Goal: Check status

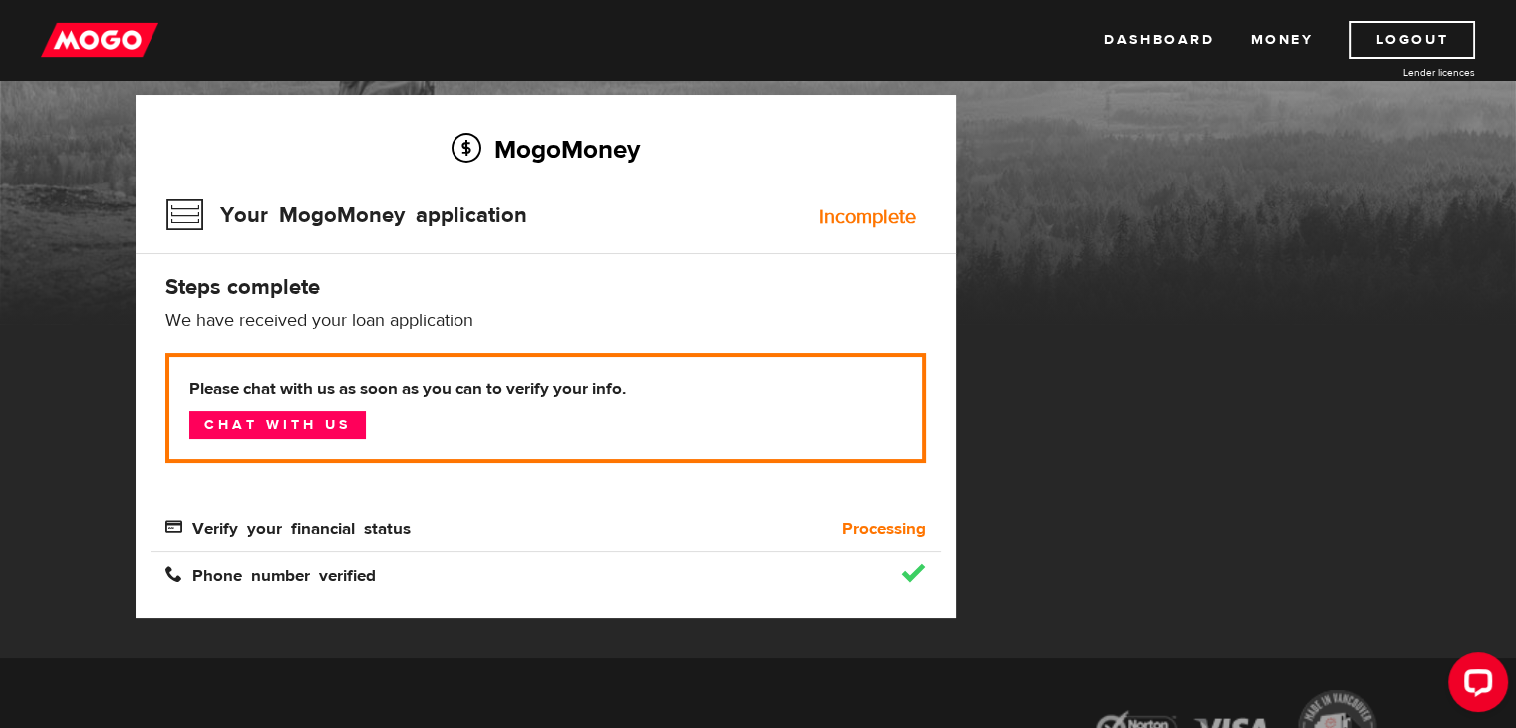
scroll to position [133, 0]
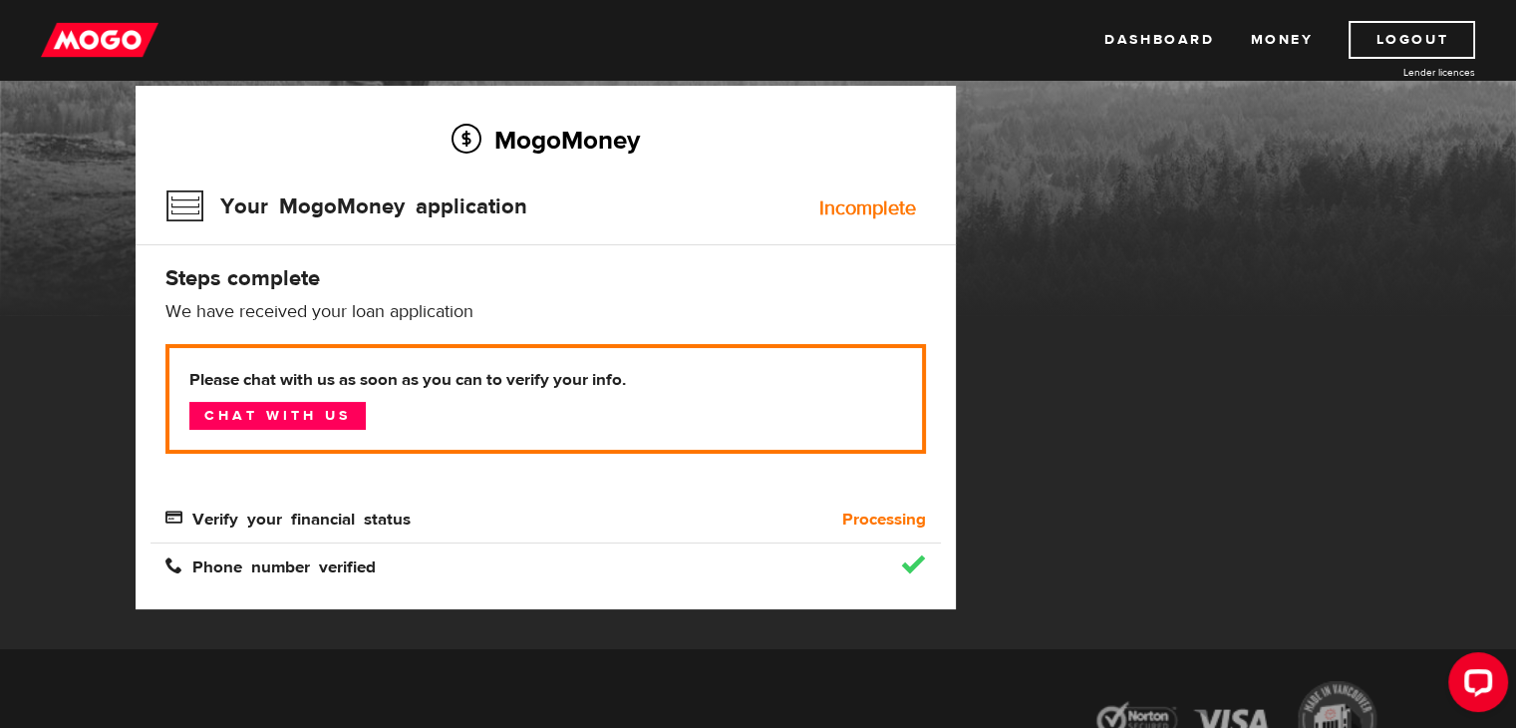
click at [897, 515] on b "Processing" at bounding box center [884, 519] width 84 height 24
click at [309, 291] on h4 "Steps complete" at bounding box center [545, 278] width 760 height 28
click at [960, 201] on div "MogoMoney Your MogoMoney application Expired Your MogoMoney credit decision has…" at bounding box center [546, 367] width 850 height 563
click at [233, 501] on div "Please chat with us as soon as you can to verify your info. Chat with us Verify…" at bounding box center [545, 437] width 760 height 187
click at [222, 519] on span "Verify your financial status" at bounding box center [287, 516] width 245 height 17
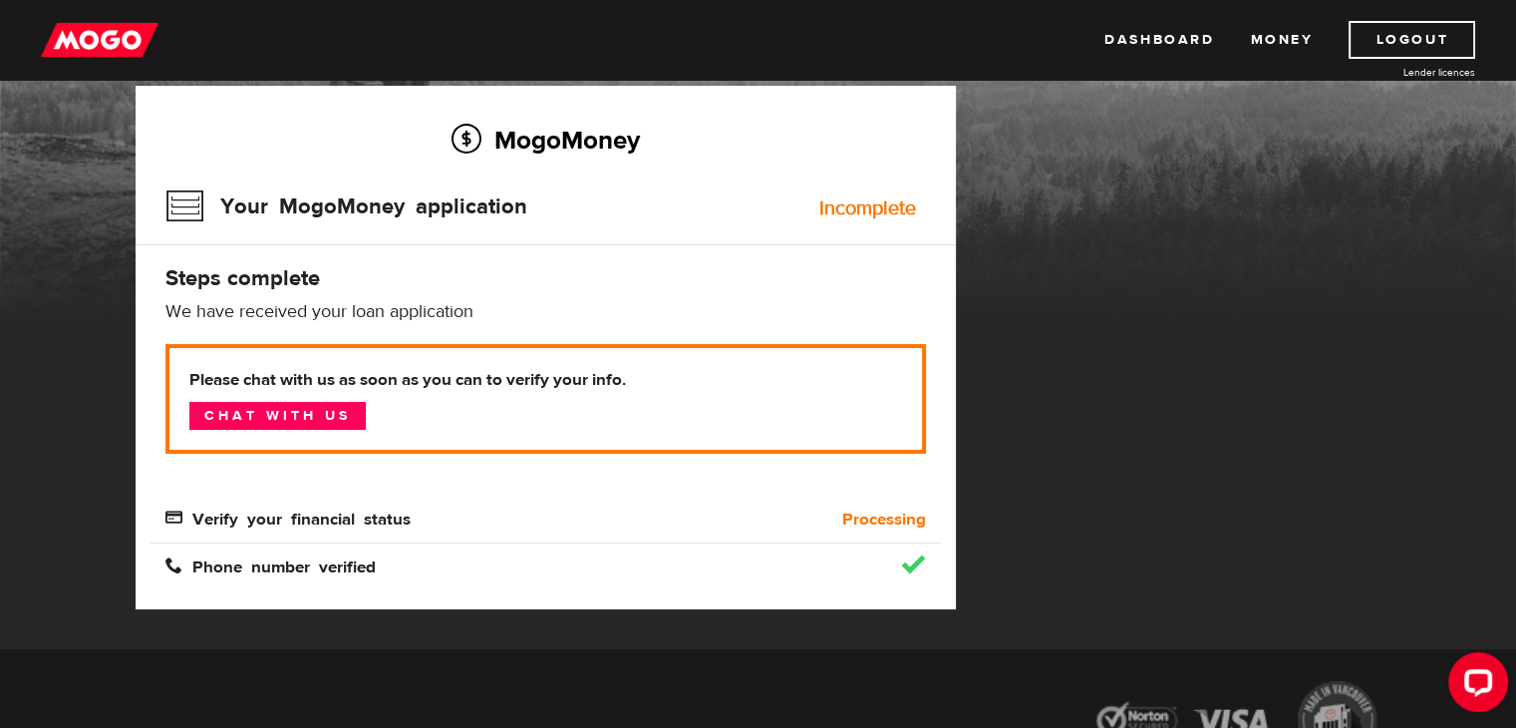
click at [203, 556] on span "Phone number verified" at bounding box center [270, 564] width 210 height 17
click at [969, 547] on div "MogoMoney Your MogoMoney application Expired Your MogoMoney credit decision has…" at bounding box center [546, 367] width 850 height 563
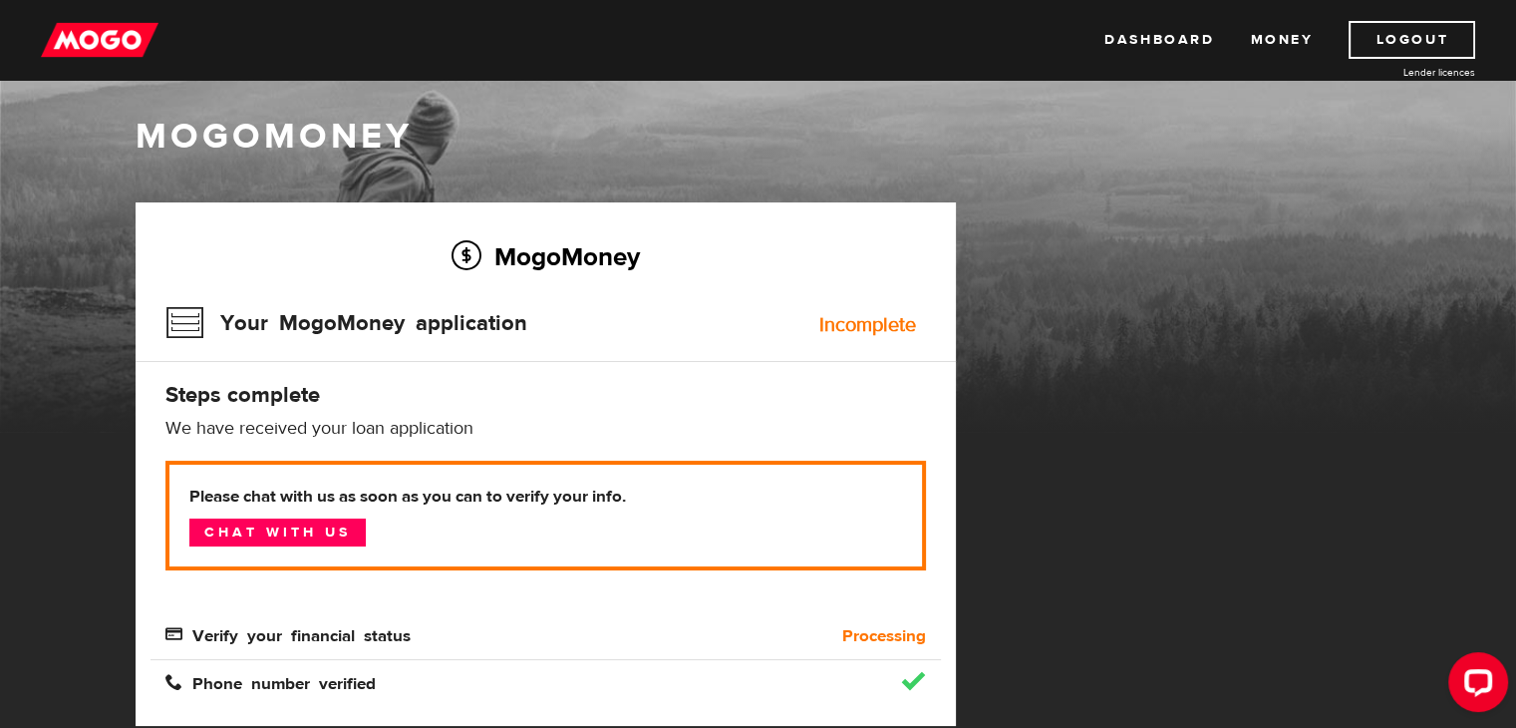
scroll to position [0, 0]
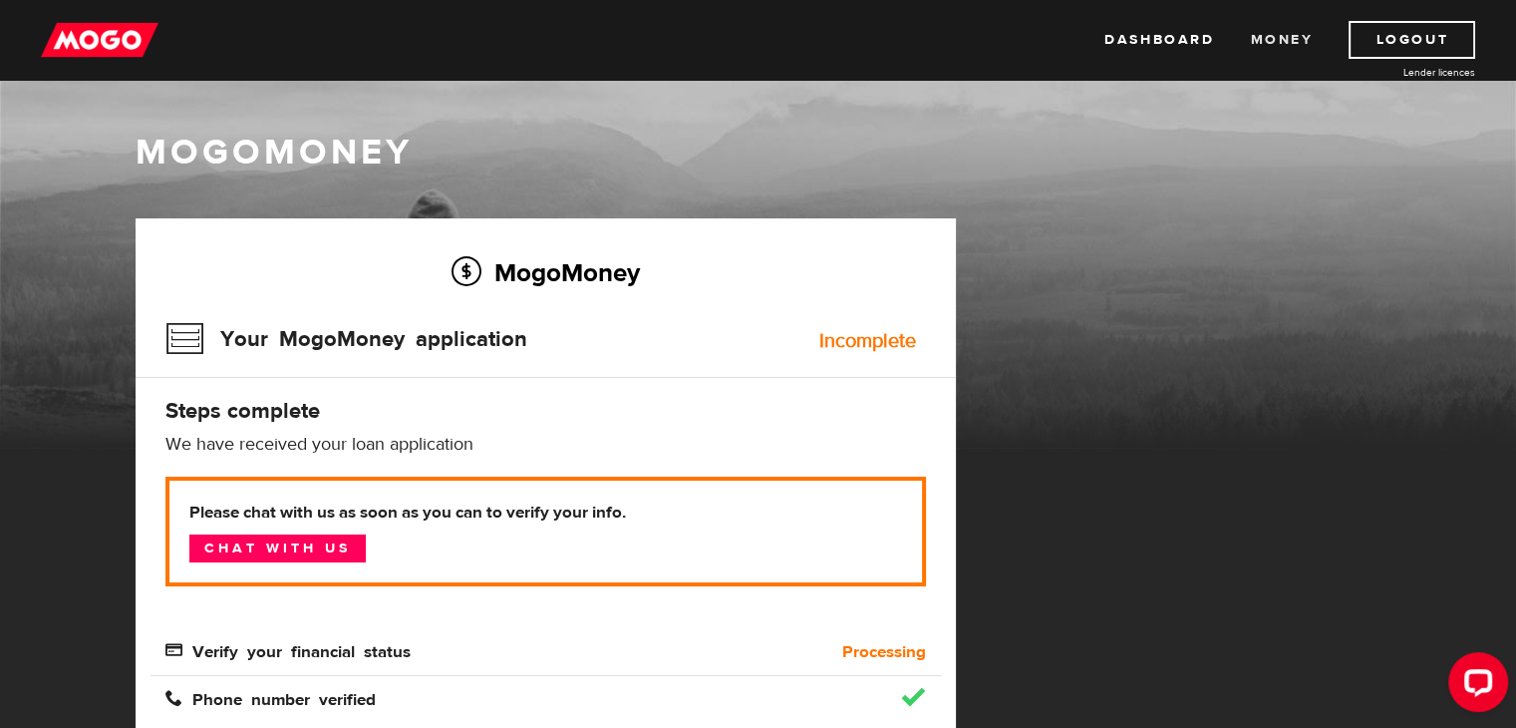
click at [1291, 38] on link "Money" at bounding box center [1281, 40] width 63 height 38
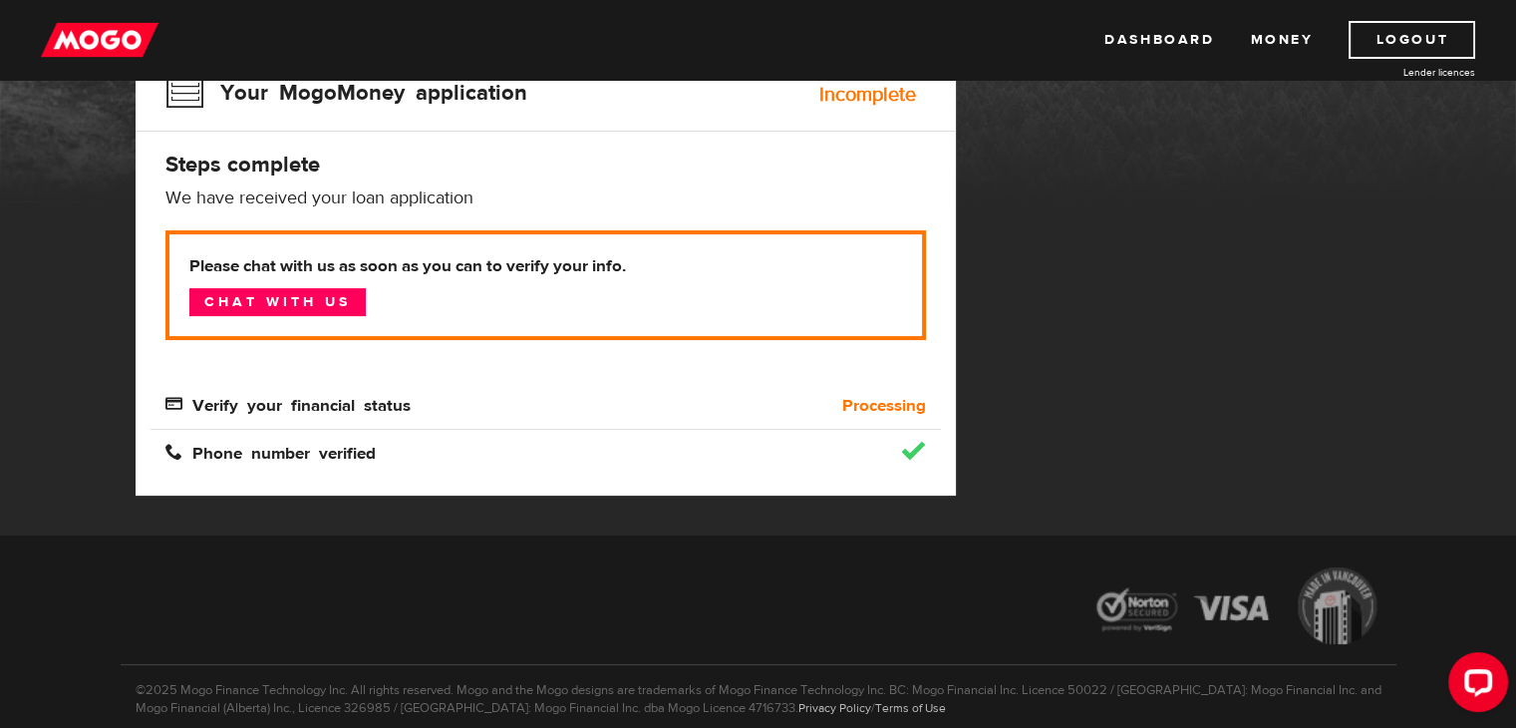
scroll to position [265, 0]
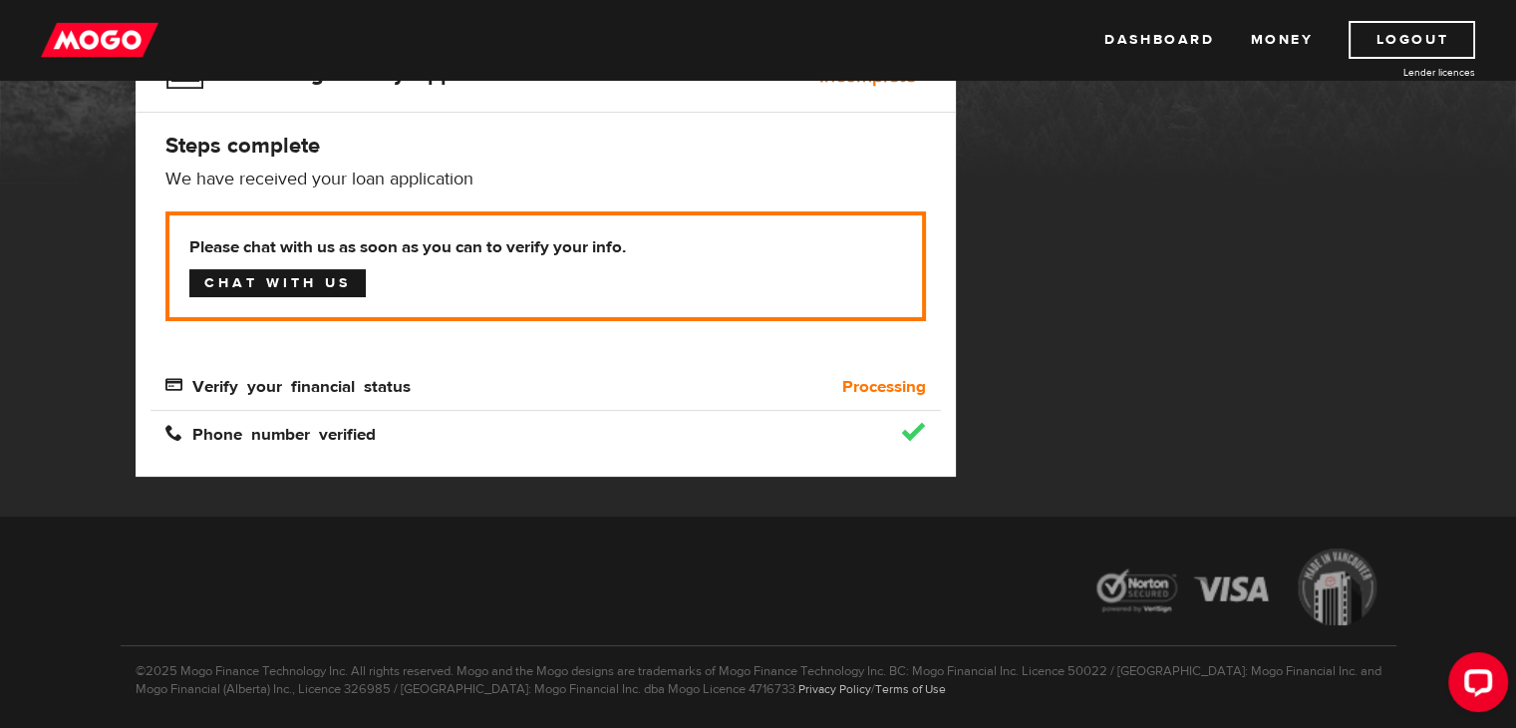
click at [292, 285] on link "Chat with us" at bounding box center [277, 283] width 176 height 28
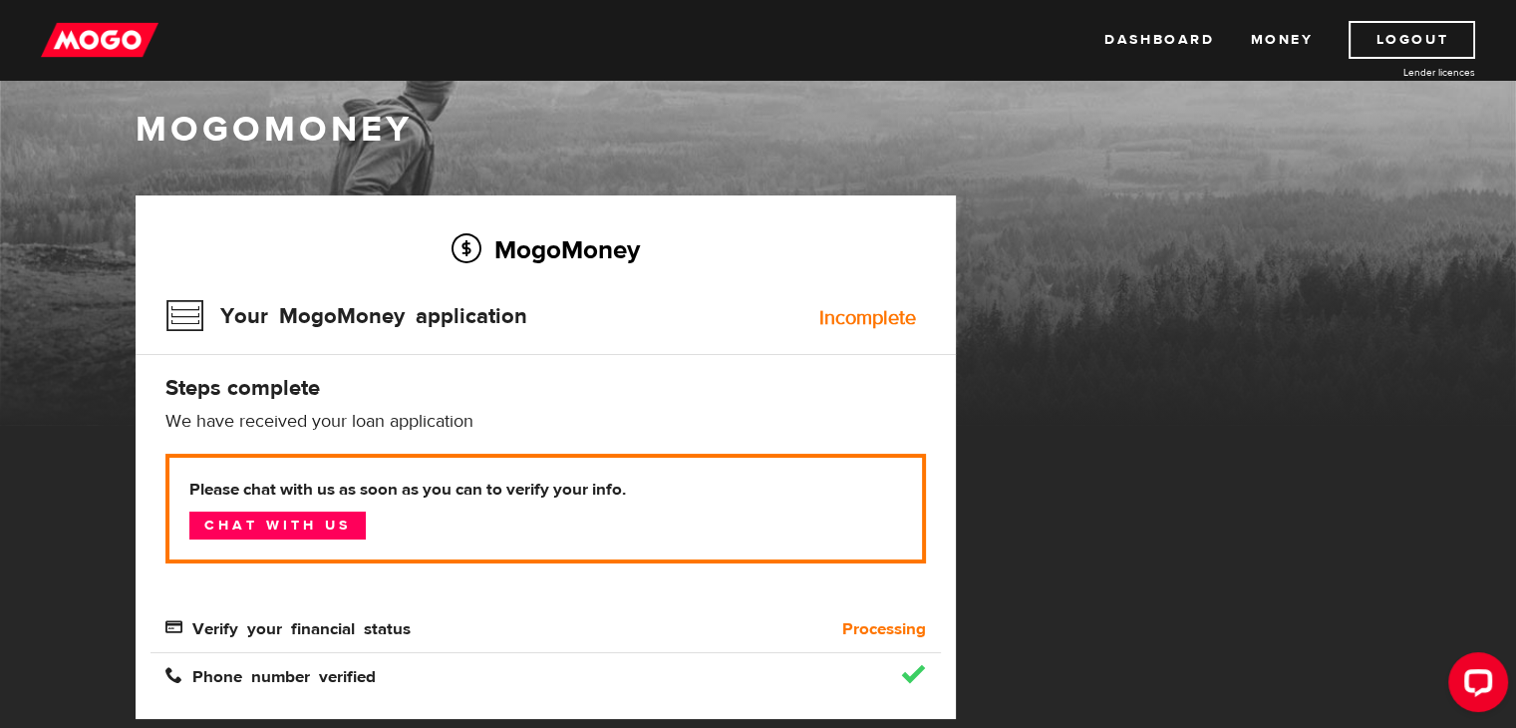
scroll to position [0, 0]
